Goal: Use online tool/utility: Utilize a website feature to perform a specific function

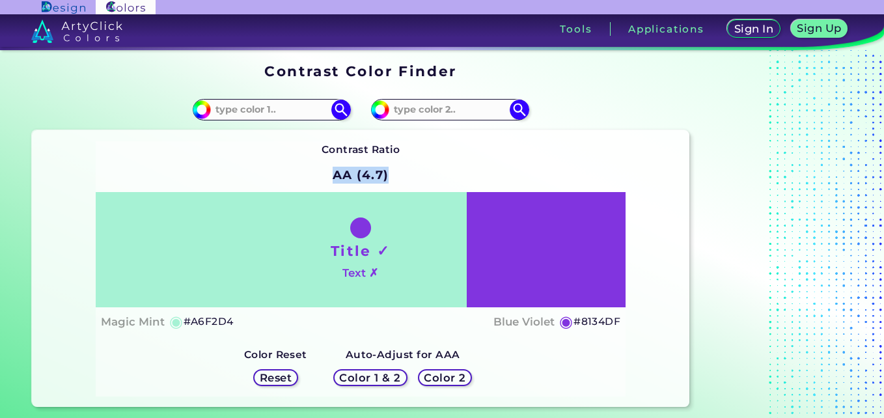
drag, startPoint x: 333, startPoint y: 174, endPoint x: 414, endPoint y: 172, distance: 81.4
click at [414, 172] on div "Contrast Ratio AA (4.7) Title ✓ Text ✗ Magic Mint ◉ #A6F2D4 ◉" at bounding box center [361, 268] width 530 height 255
click at [271, 116] on input at bounding box center [271, 110] width 121 height 18
type input "fcfb00"
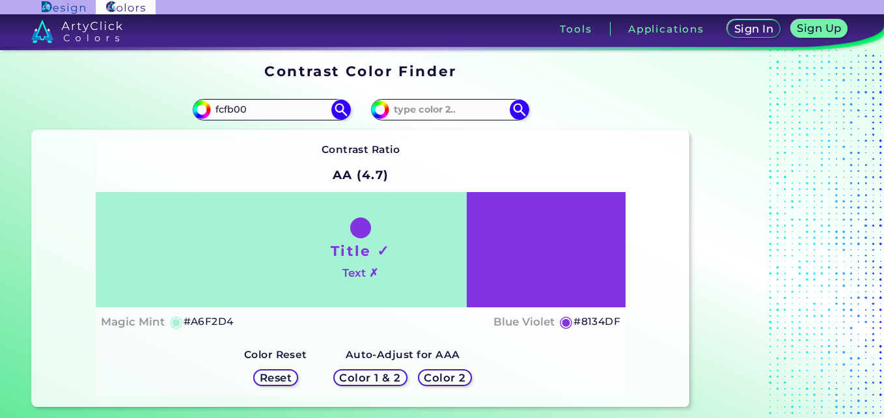
click at [587, 88] on div "#8134df" at bounding box center [524, 109] width 329 height 42
click at [433, 118] on input at bounding box center [449, 110] width 121 height 18
type input "010101"
type input "#010101"
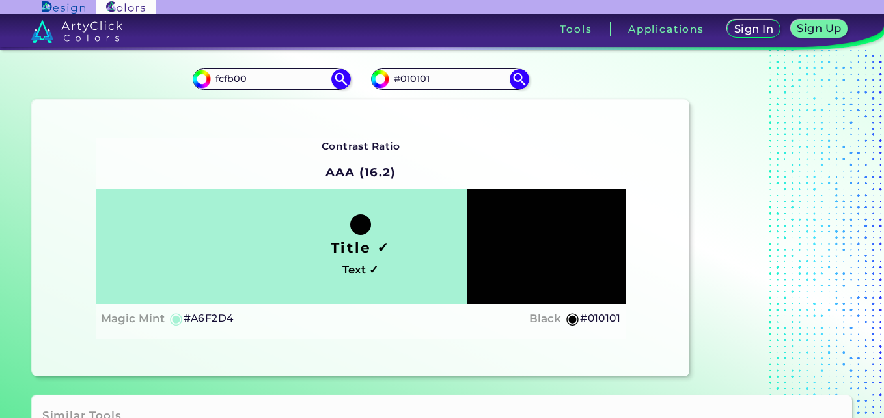
scroll to position [31, 0]
click at [215, 79] on input "fcfb00" at bounding box center [271, 79] width 121 height 18
click at [336, 79] on img at bounding box center [340, 79] width 23 height 23
type input "#fcfb00"
type input "#FCFB00"
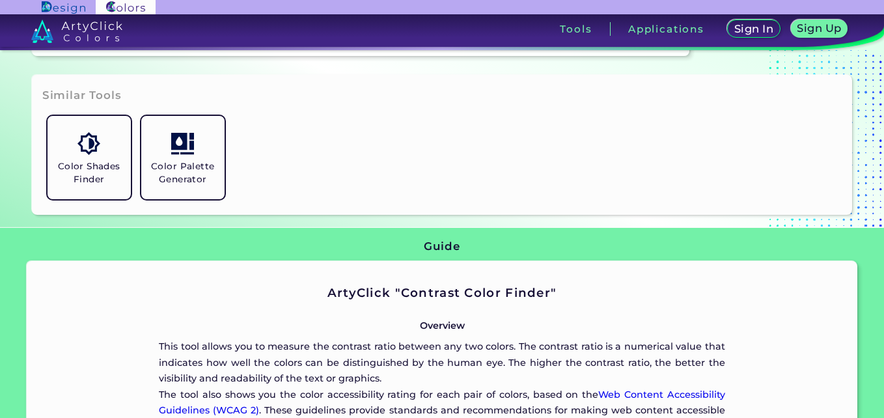
scroll to position [357, 0]
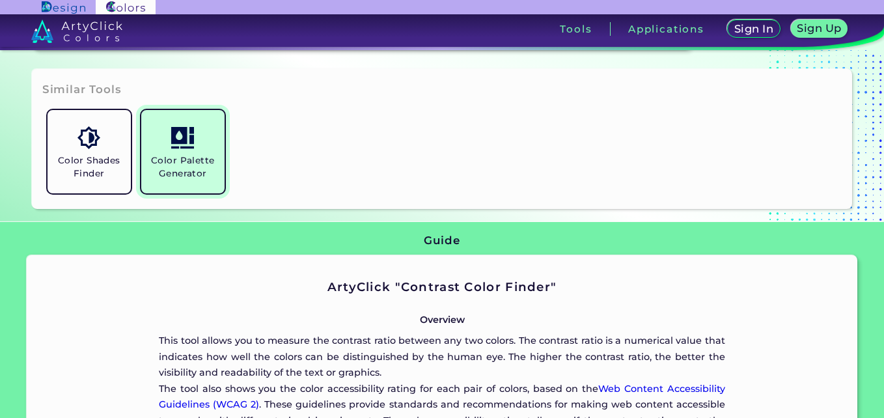
click at [187, 169] on h5 "Color Palette Generator" at bounding box center [182, 166] width 73 height 25
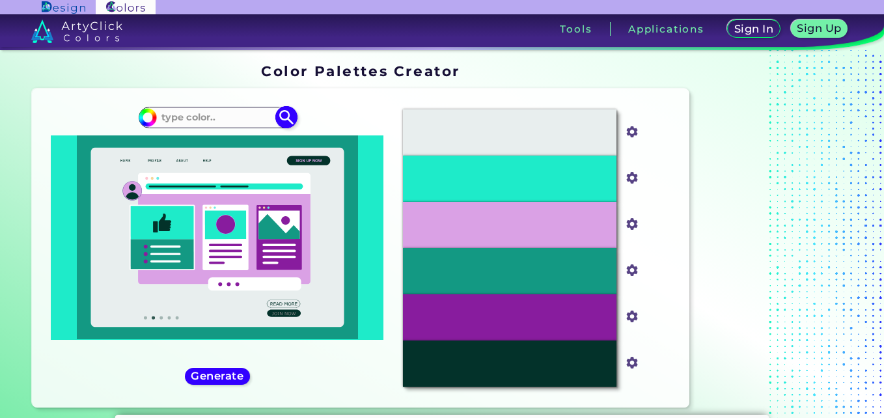
click at [201, 113] on input at bounding box center [217, 118] width 121 height 18
paste input "12296C"
click at [238, 114] on input "12296C" at bounding box center [217, 118] width 121 height 18
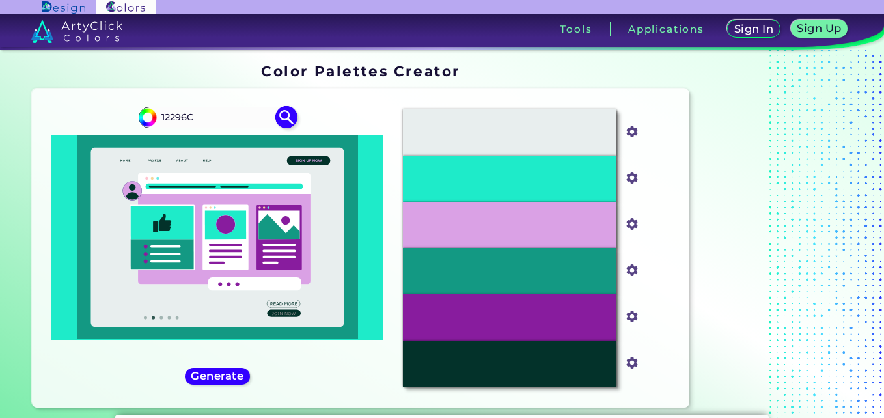
click at [238, 114] on input "12296C" at bounding box center [217, 118] width 121 height 18
type input "FCFB00"
type input "#000000"
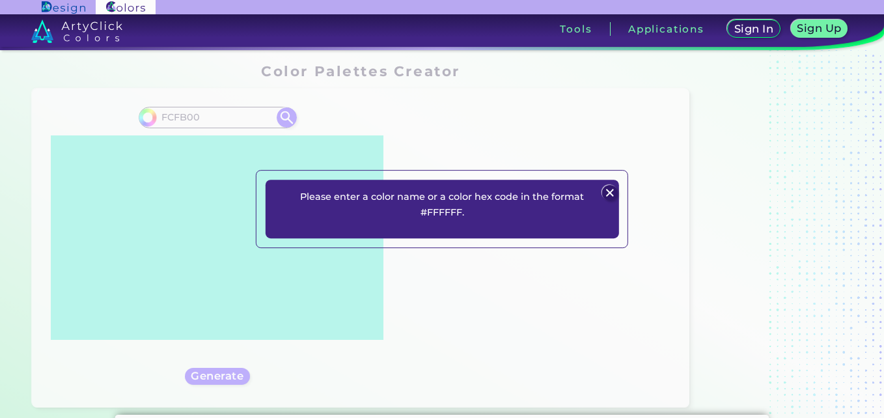
click at [602, 187] on div at bounding box center [610, 192] width 18 height 18
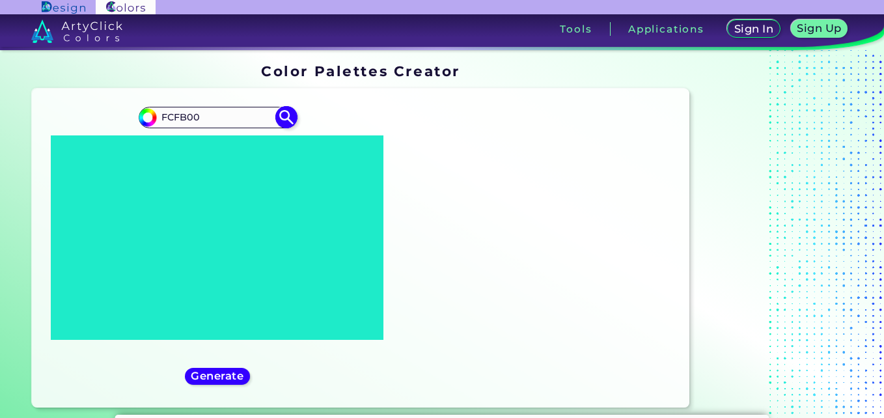
click at [161, 118] on input "FCFB00" at bounding box center [217, 118] width 121 height 18
type input "#FCFB00"
type input "#fcfb00"
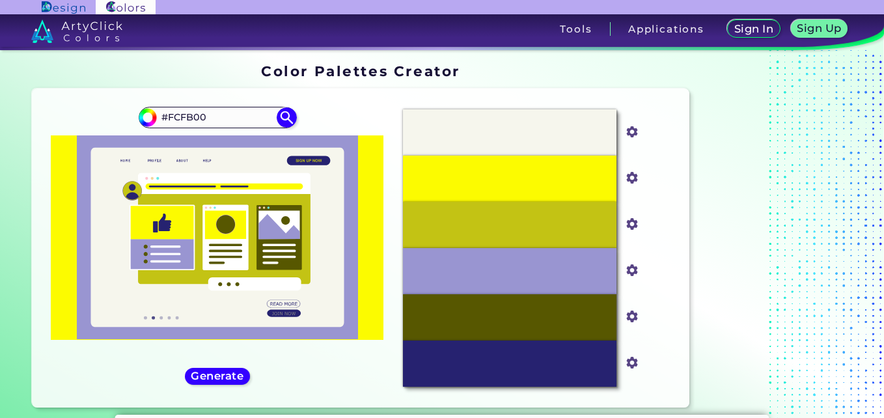
click at [72, 370] on div "#fcfb00 #FCFB00" at bounding box center [217, 247] width 350 height 297
click at [213, 376] on h5 "Generate" at bounding box center [217, 375] width 55 height 11
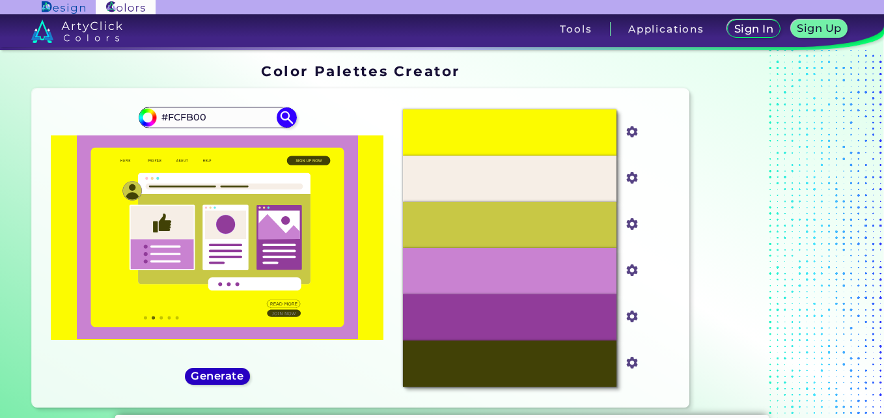
click at [213, 376] on h5 "Generate" at bounding box center [217, 376] width 50 height 10
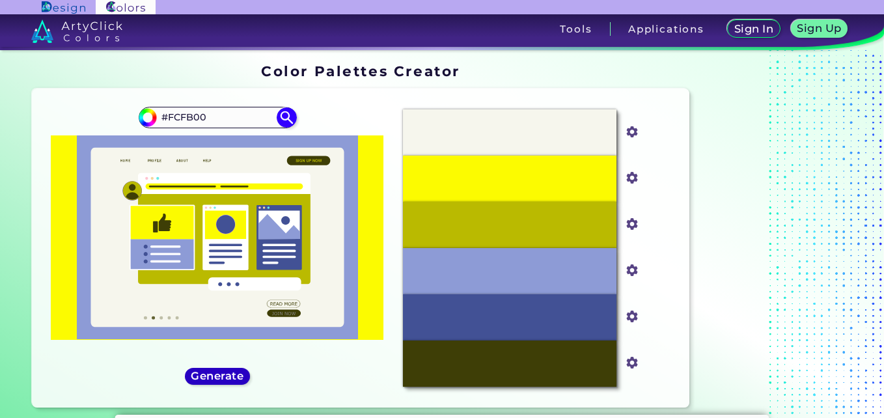
click at [213, 376] on h5 "Generate" at bounding box center [217, 376] width 48 height 10
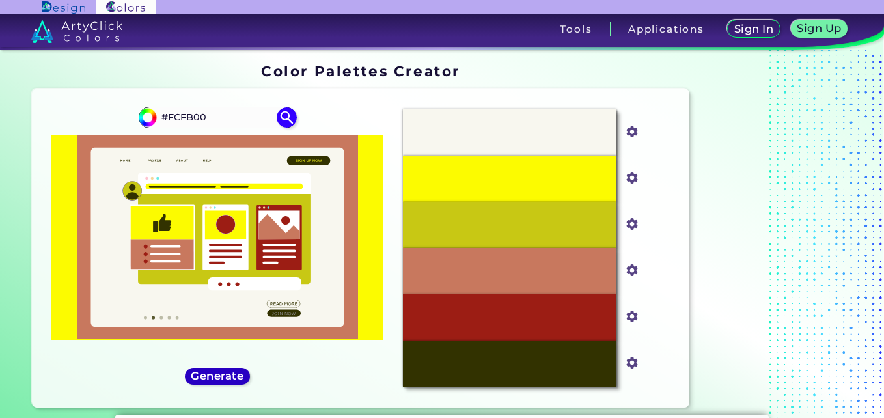
click at [213, 376] on h5 "Generate" at bounding box center [216, 376] width 47 height 10
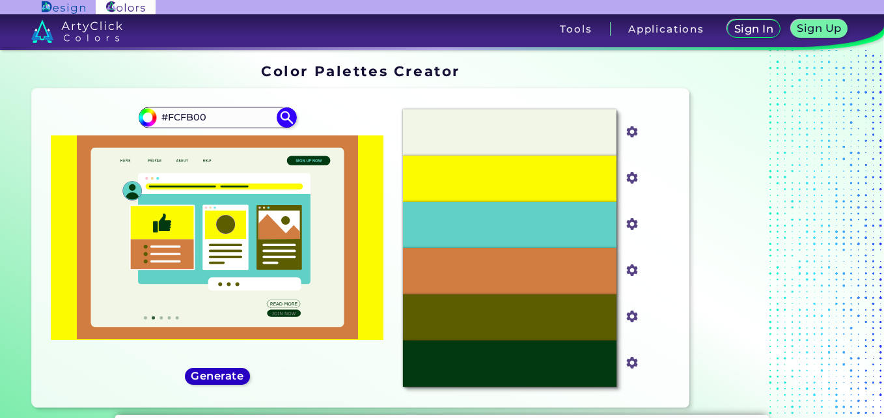
click at [213, 376] on h5 "Generate" at bounding box center [216, 376] width 47 height 10
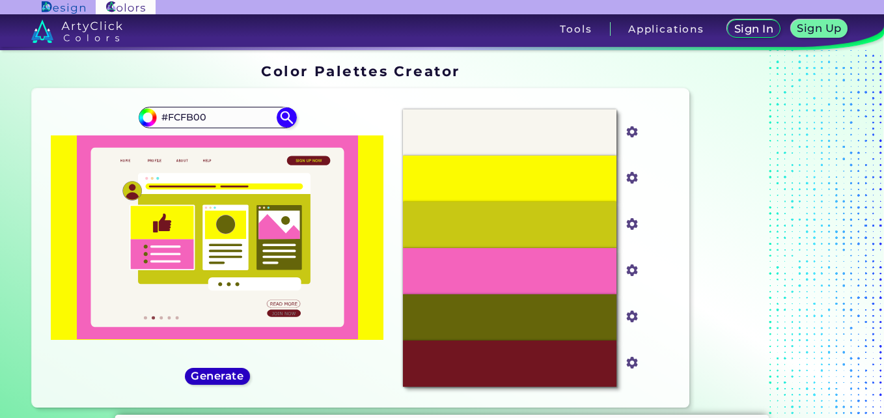
click at [213, 376] on h5 "Generate" at bounding box center [217, 376] width 49 height 10
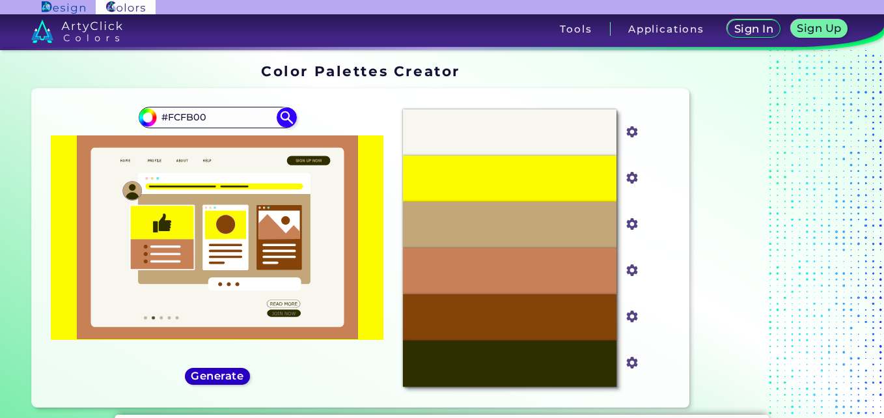
click at [213, 376] on h5 "Generate" at bounding box center [217, 376] width 49 height 10
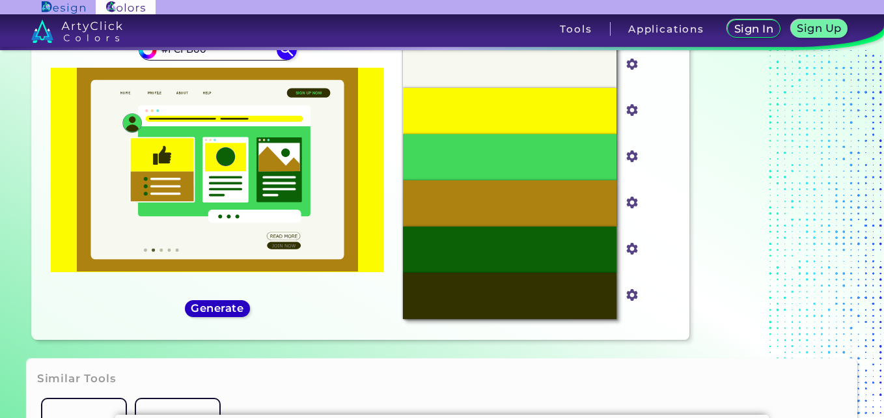
scroll to position [69, 0]
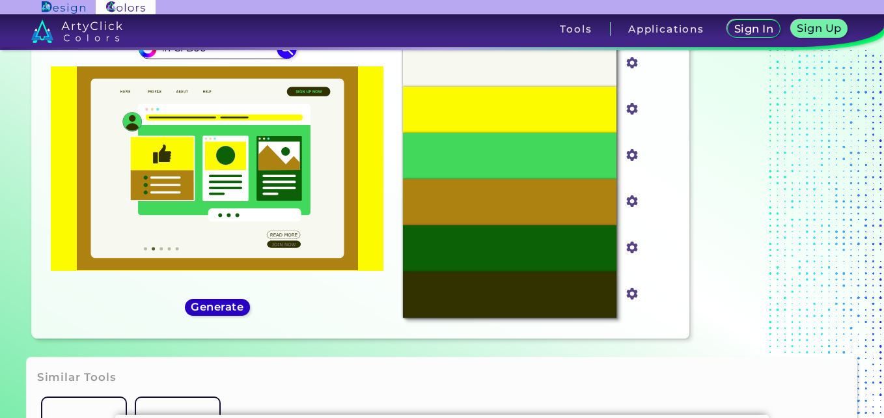
click at [229, 310] on h5 "Generate" at bounding box center [217, 307] width 49 height 10
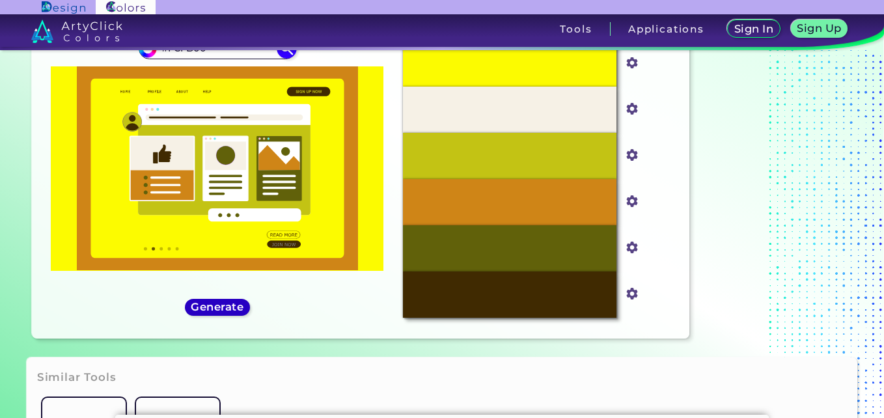
click at [229, 310] on h5 "Generate" at bounding box center [216, 307] width 47 height 10
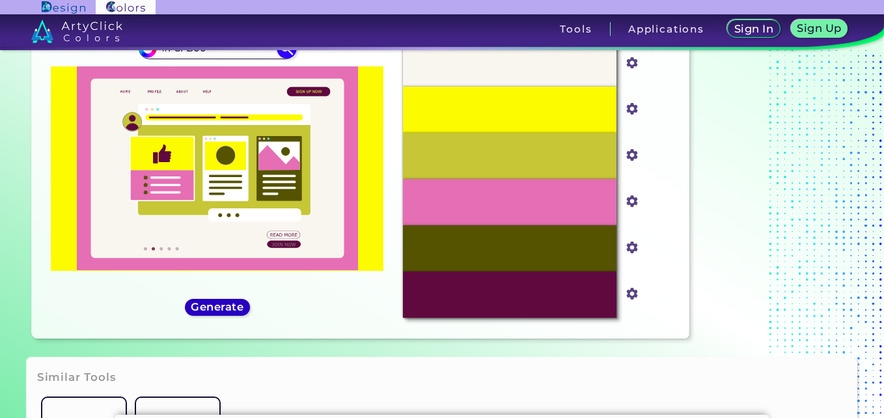
click at [229, 310] on h5 "Generate" at bounding box center [216, 307] width 47 height 10
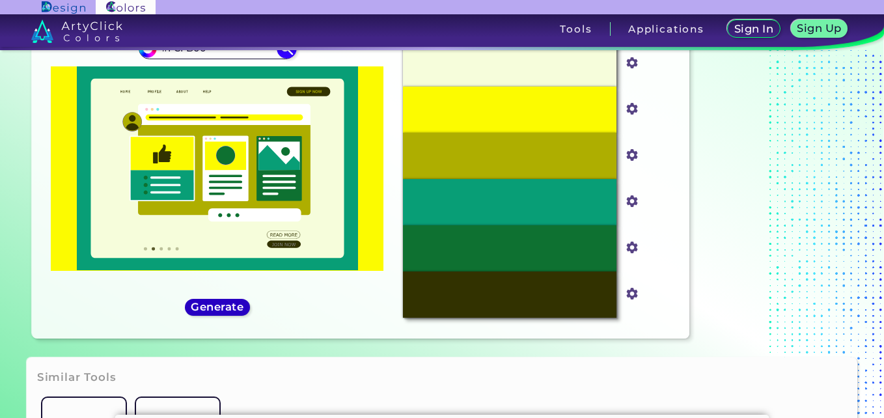
click at [229, 310] on h5 "Generate" at bounding box center [217, 307] width 49 height 10
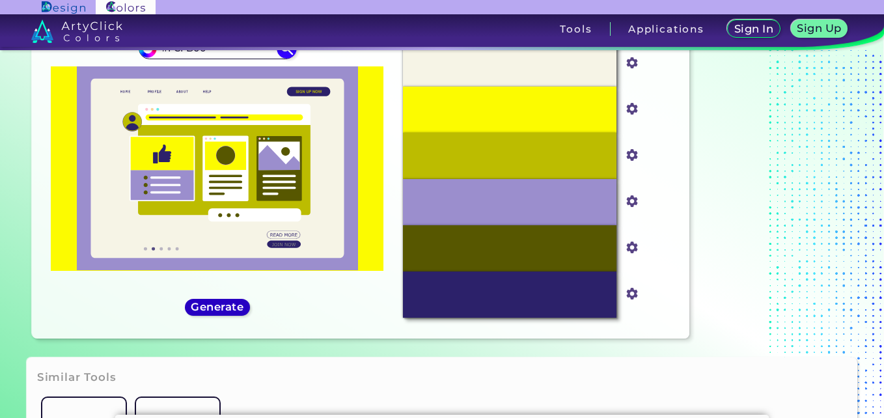
click at [229, 310] on h5 "Generate" at bounding box center [216, 307] width 47 height 10
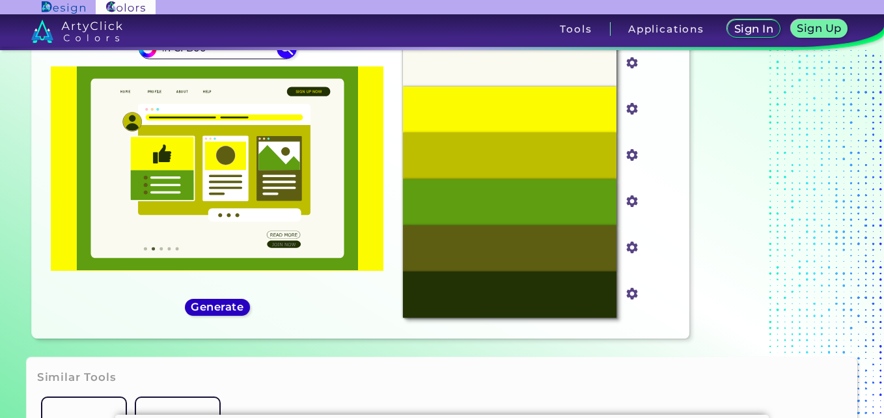
click at [229, 310] on h5 "Generate" at bounding box center [216, 307] width 47 height 10
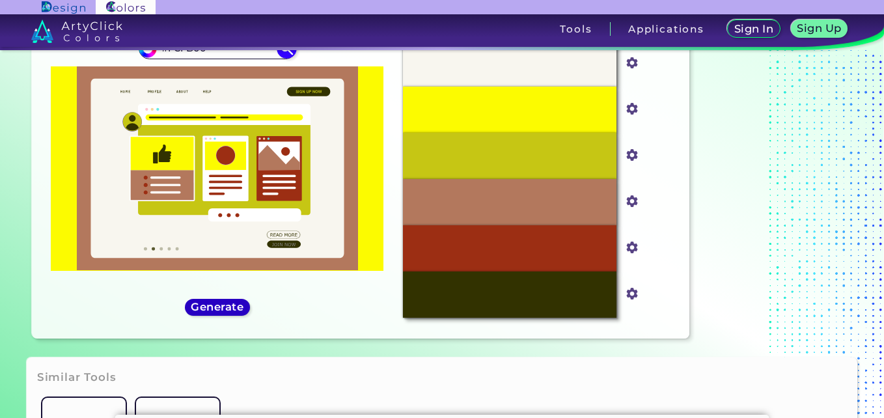
click at [229, 310] on h5 "Generate" at bounding box center [216, 307] width 47 height 10
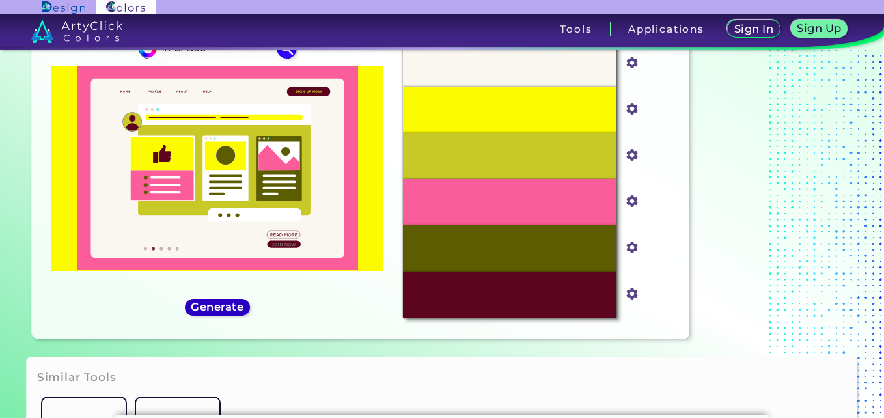
click at [236, 306] on h5 "Generate" at bounding box center [217, 307] width 48 height 10
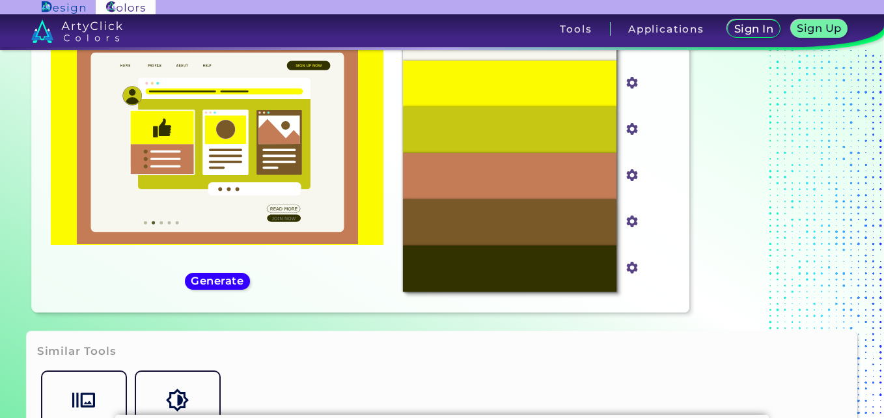
scroll to position [0, 0]
